Goal: Task Accomplishment & Management: Manage account settings

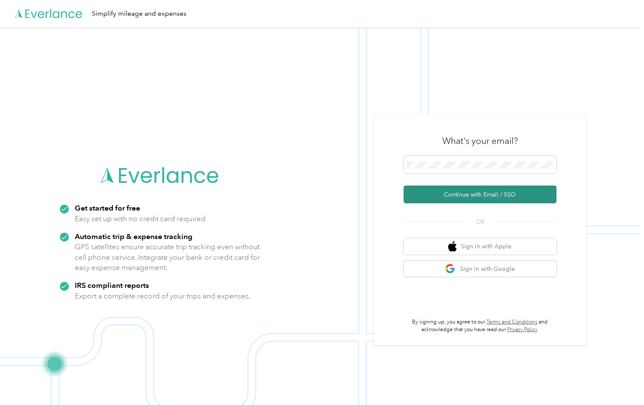
click at [512, 193] on button "Continue with Email / SSO" at bounding box center [480, 195] width 153 height 18
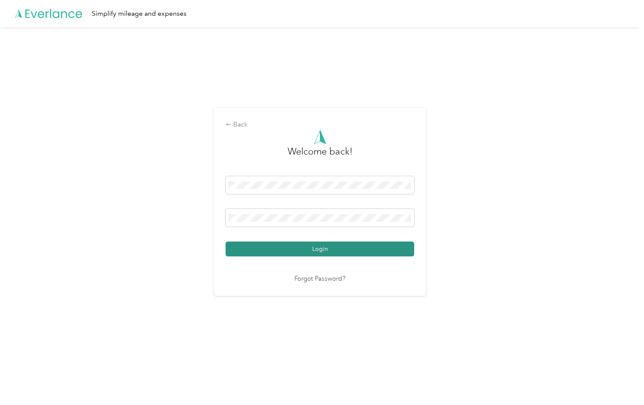
click at [359, 252] on button "Login" at bounding box center [320, 249] width 189 height 15
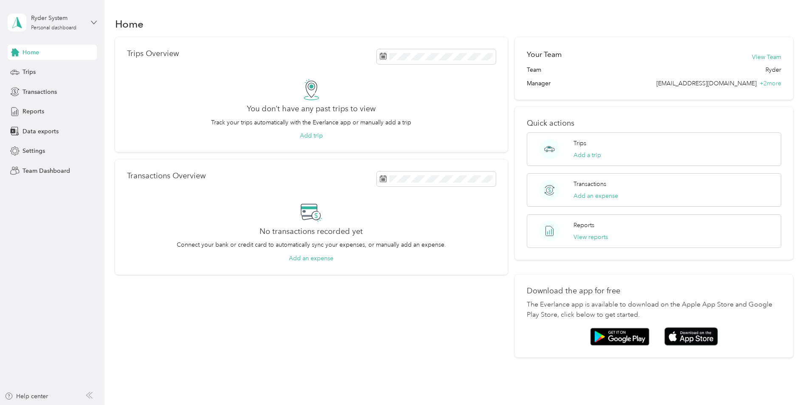
click at [93, 22] on icon at bounding box center [94, 23] width 6 height 6
click at [73, 70] on div "Team dashboard" at bounding box center [97, 68] width 167 height 15
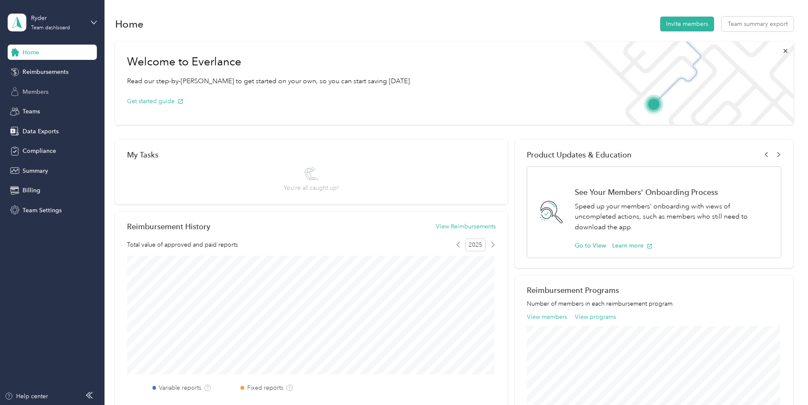
click at [54, 91] on div "Members" at bounding box center [52, 91] width 89 height 15
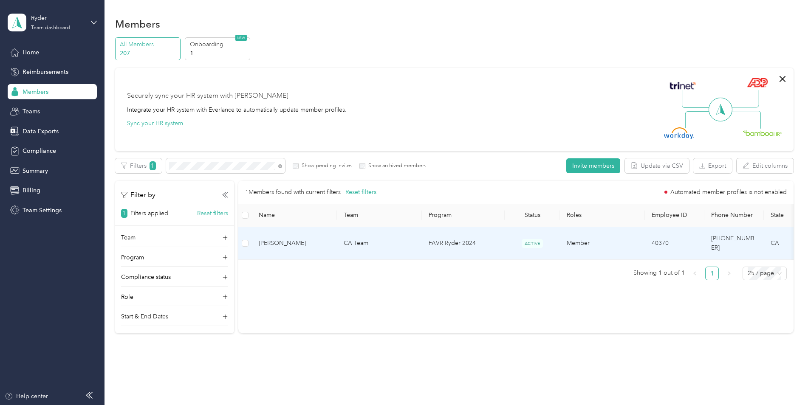
click at [492, 240] on td "FAVR Ryder 2024" at bounding box center [463, 243] width 83 height 33
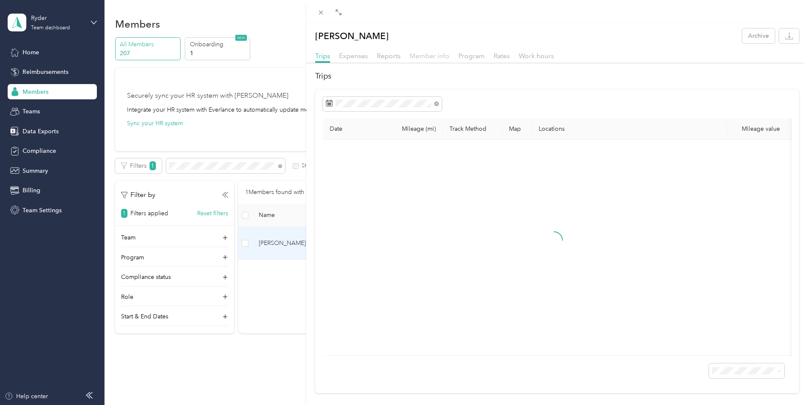
click at [424, 56] on span "Member info" at bounding box center [430, 56] width 40 height 8
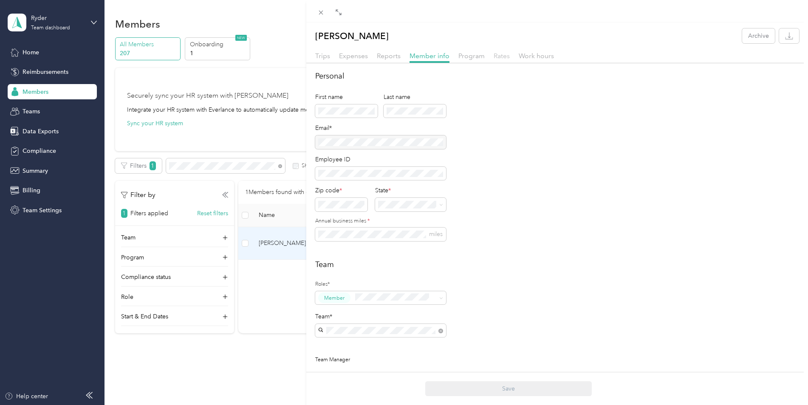
click at [502, 56] on span "Rates" at bounding box center [502, 56] width 16 height 8
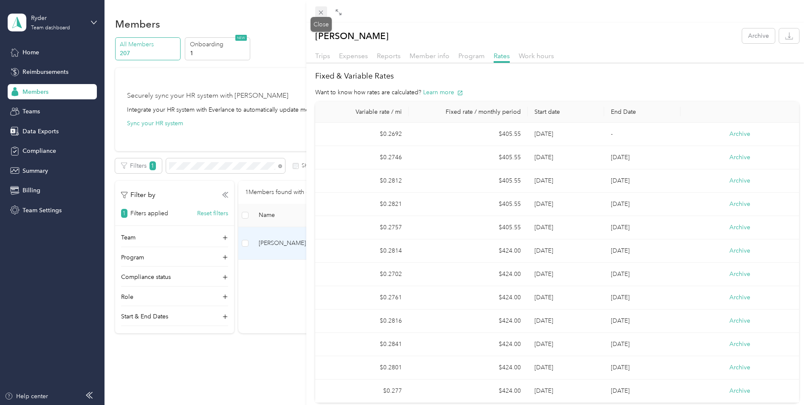
click at [320, 11] on icon at bounding box center [321, 13] width 4 height 4
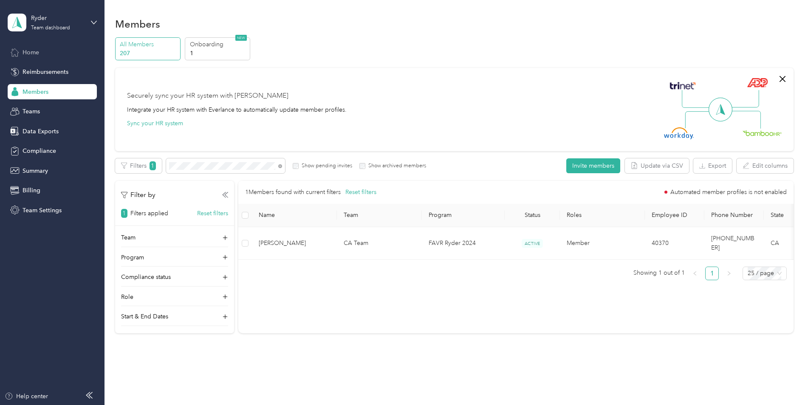
click at [38, 49] on span "Home" at bounding box center [31, 52] width 17 height 9
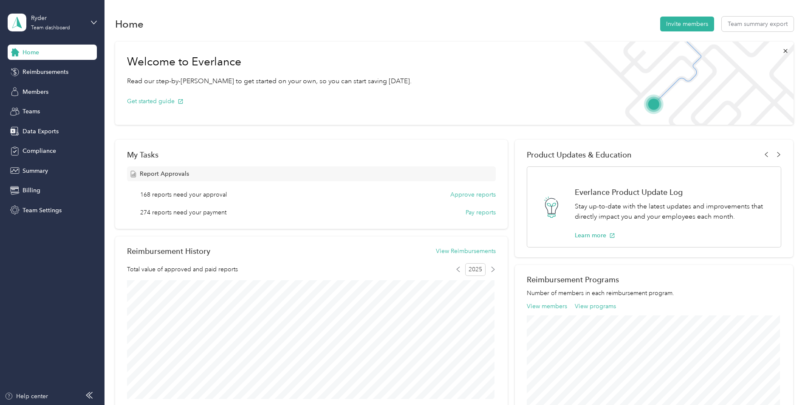
click at [63, 53] on div "Home" at bounding box center [52, 52] width 89 height 15
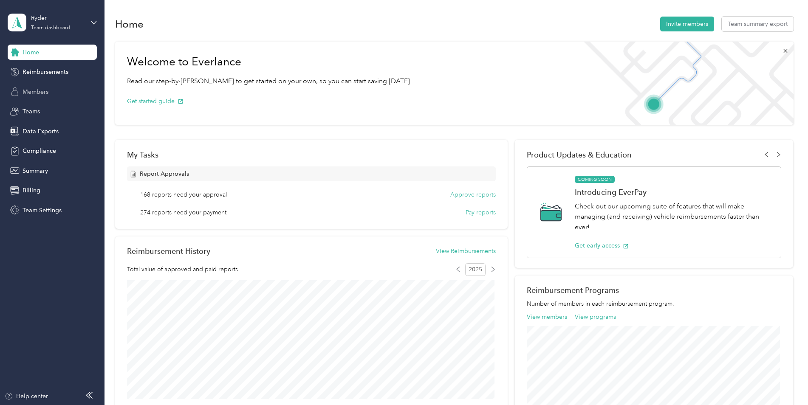
click at [35, 93] on span "Members" at bounding box center [36, 92] width 26 height 9
